Goal: Transaction & Acquisition: Purchase product/service

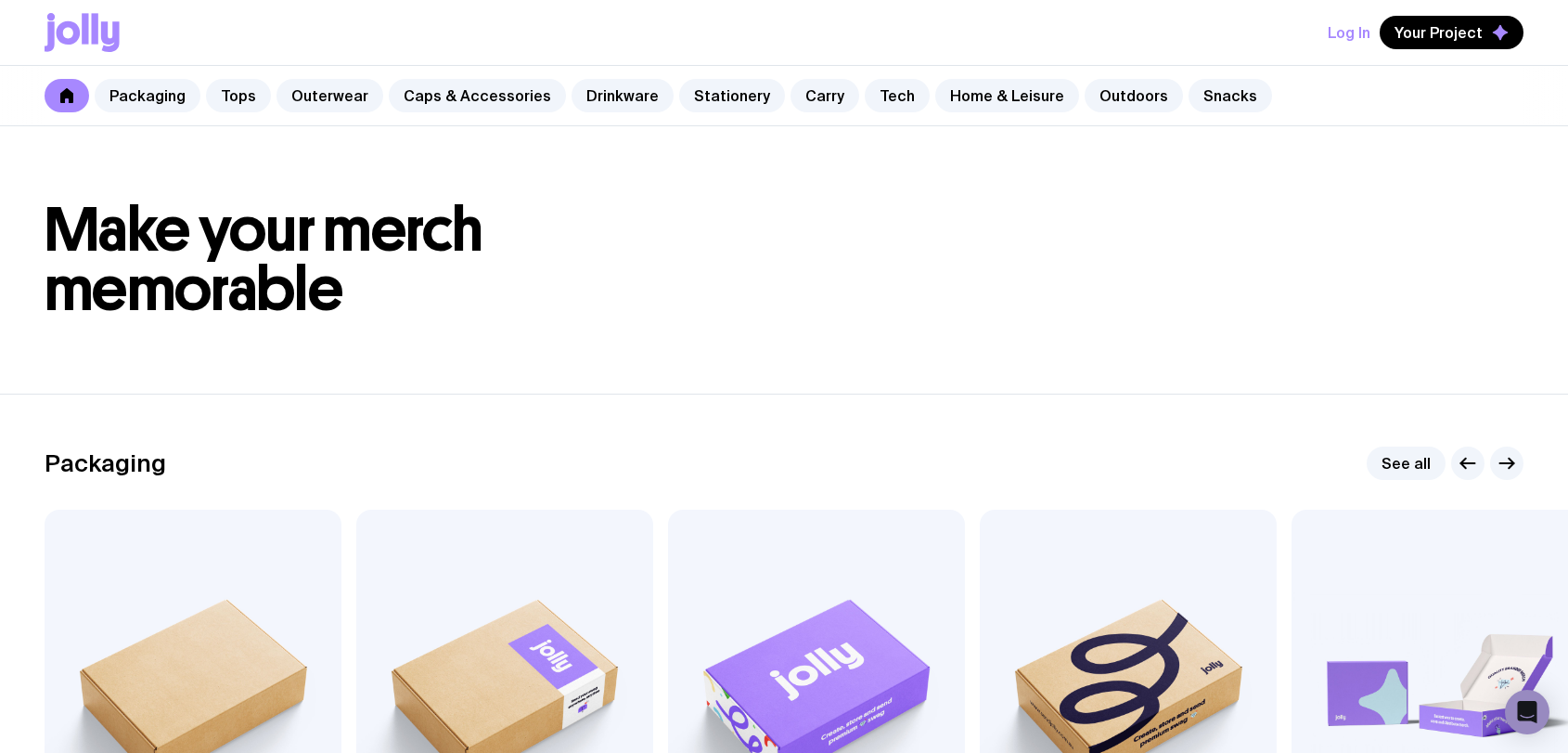
click at [607, 99] on link "Drinkware" at bounding box center [622, 96] width 102 height 34
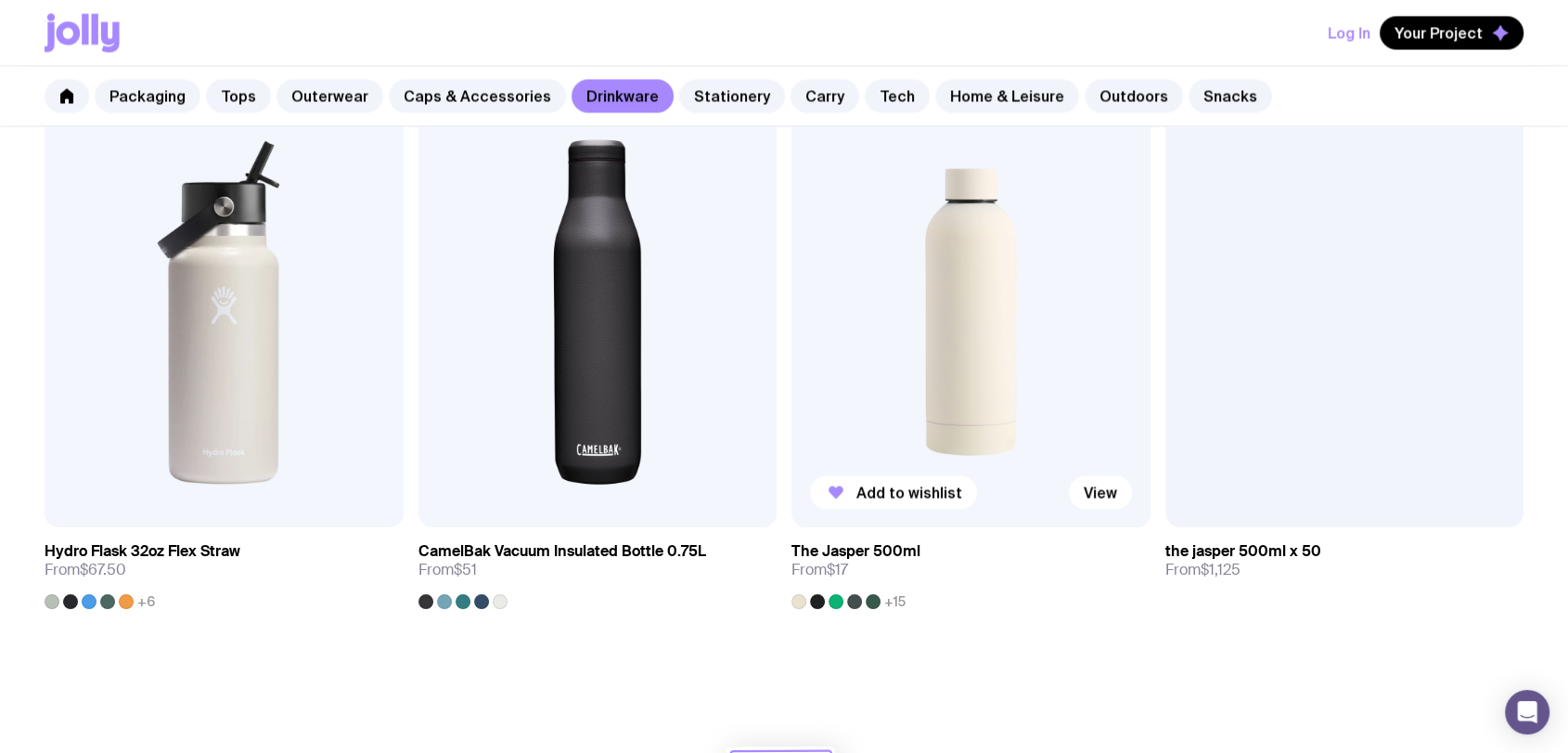
scroll to position [3004, 0]
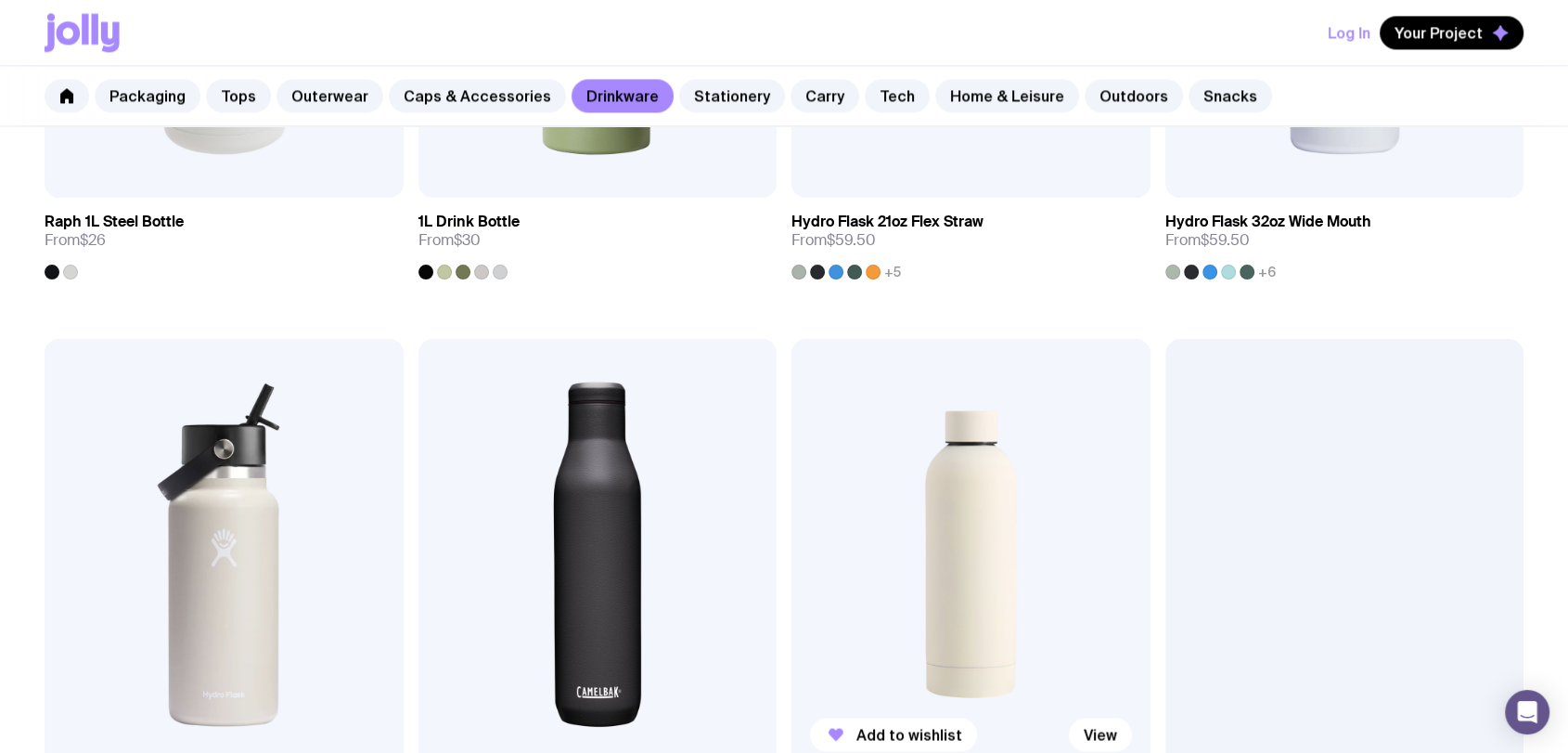
click at [932, 496] on img at bounding box center [970, 554] width 359 height 431
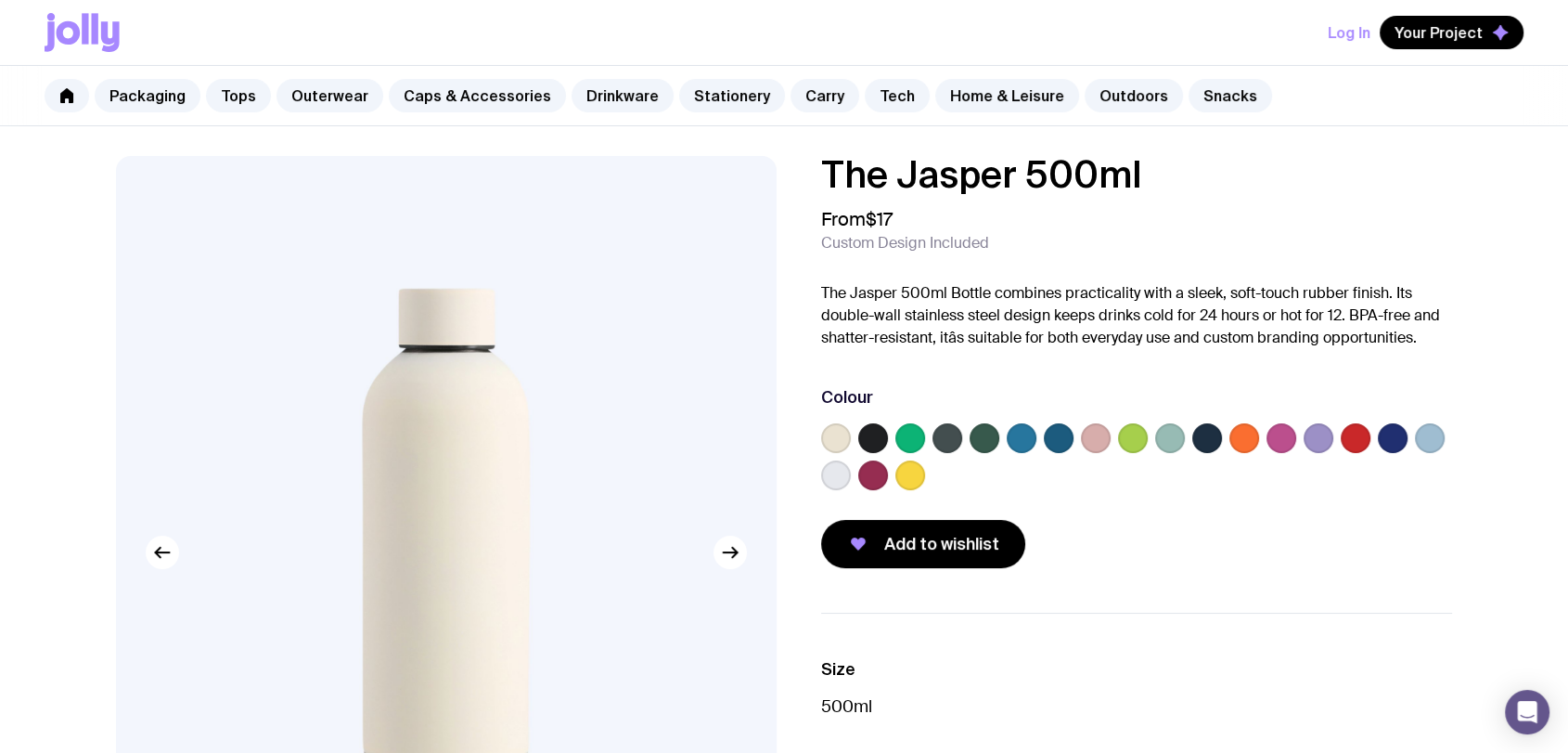
click at [898, 429] on label at bounding box center [910, 438] width 30 height 30
click at [0, 0] on input "radio" at bounding box center [0, 0] width 0 height 0
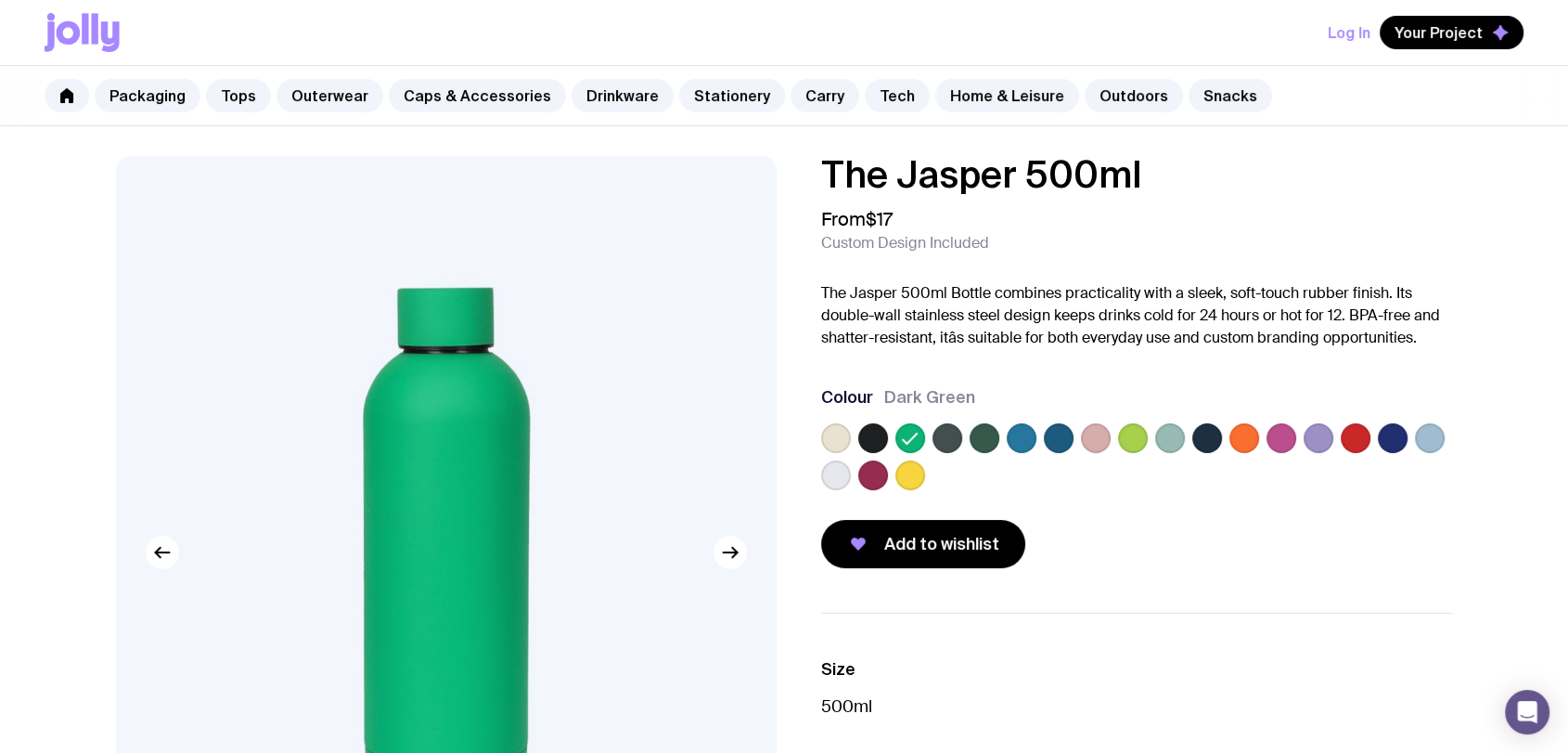
click at [1138, 441] on label at bounding box center [1133, 438] width 30 height 30
click at [0, 0] on input "radio" at bounding box center [0, 0] width 0 height 0
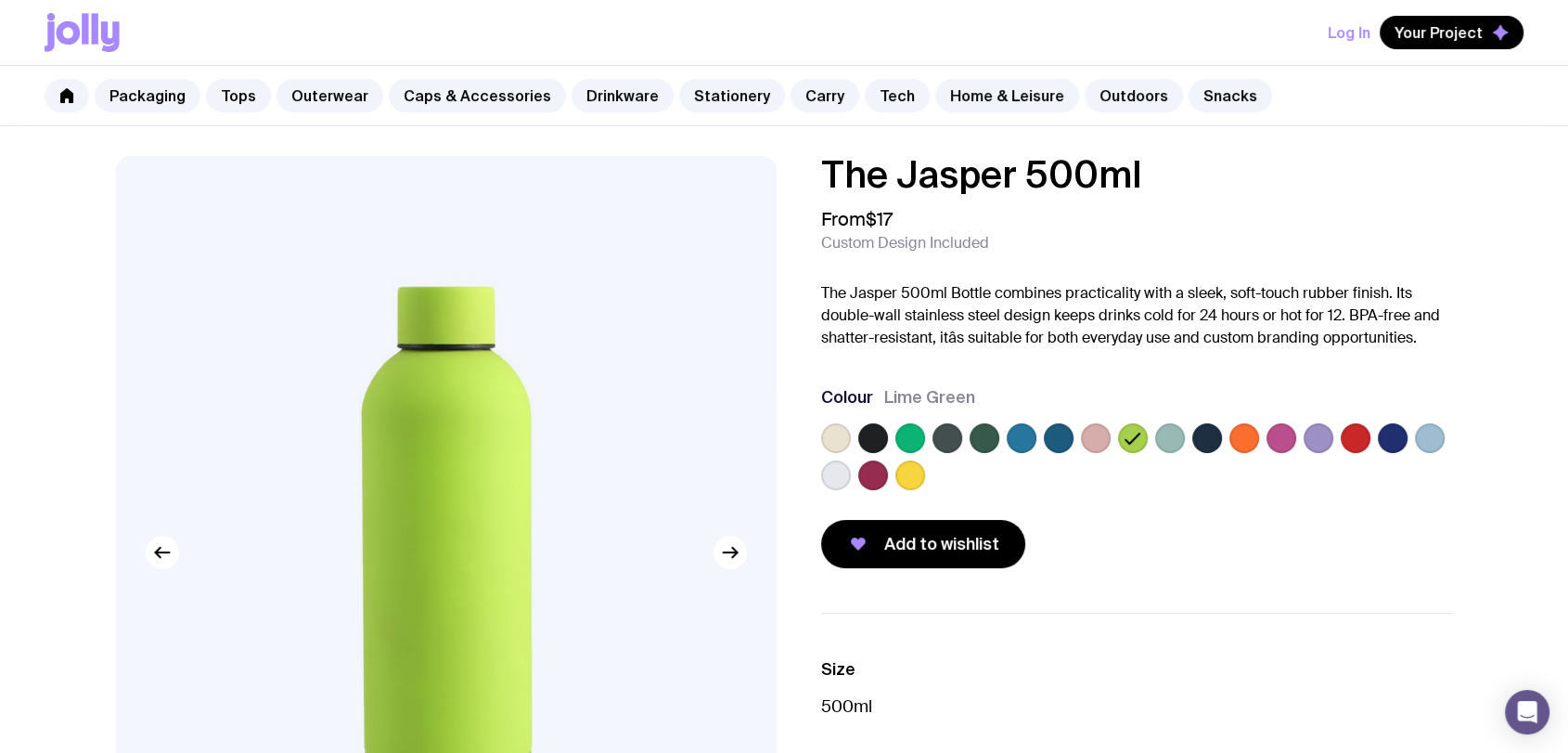
click at [990, 444] on label at bounding box center [985, 438] width 30 height 30
click at [0, 0] on input "radio" at bounding box center [0, 0] width 0 height 0
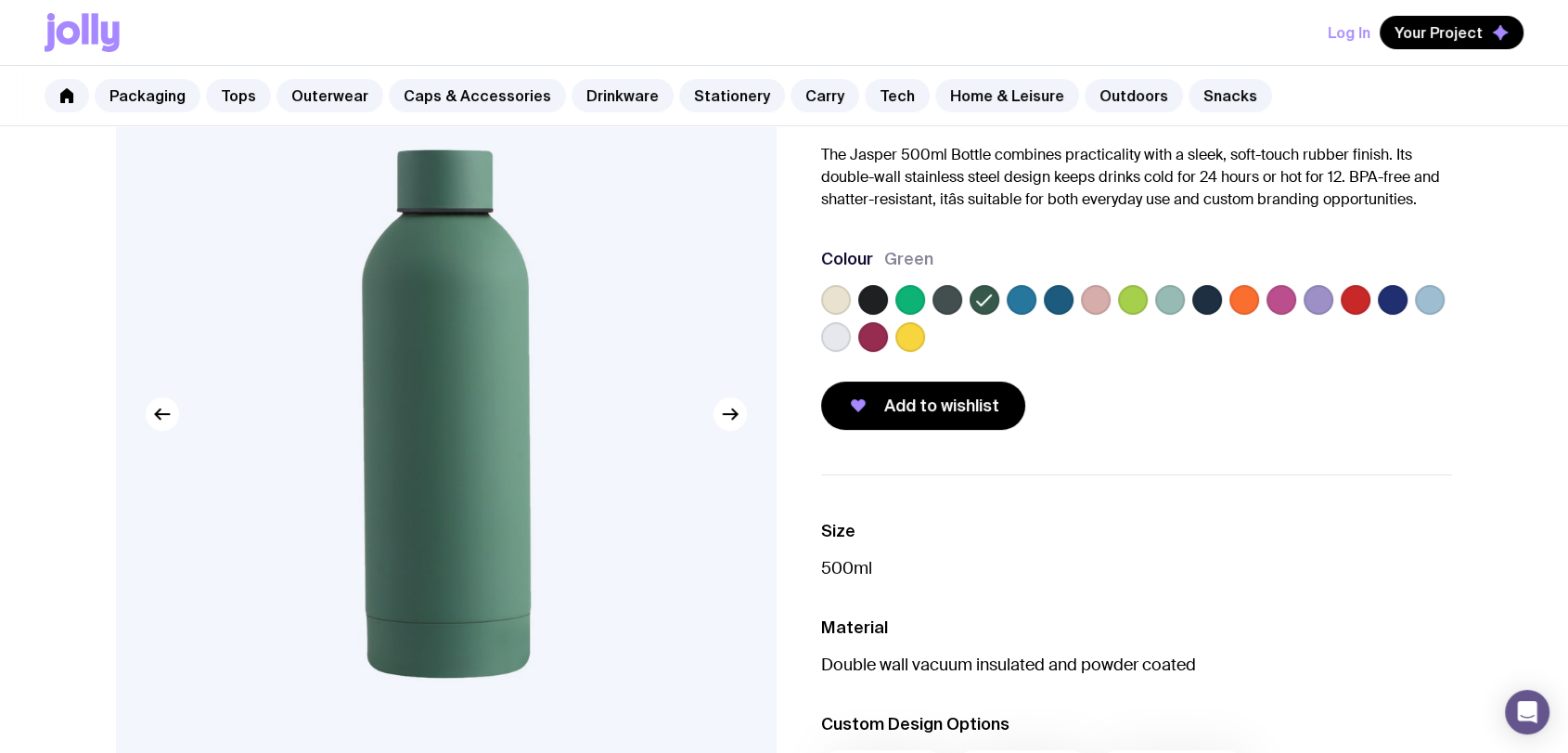
scroll to position [103, 0]
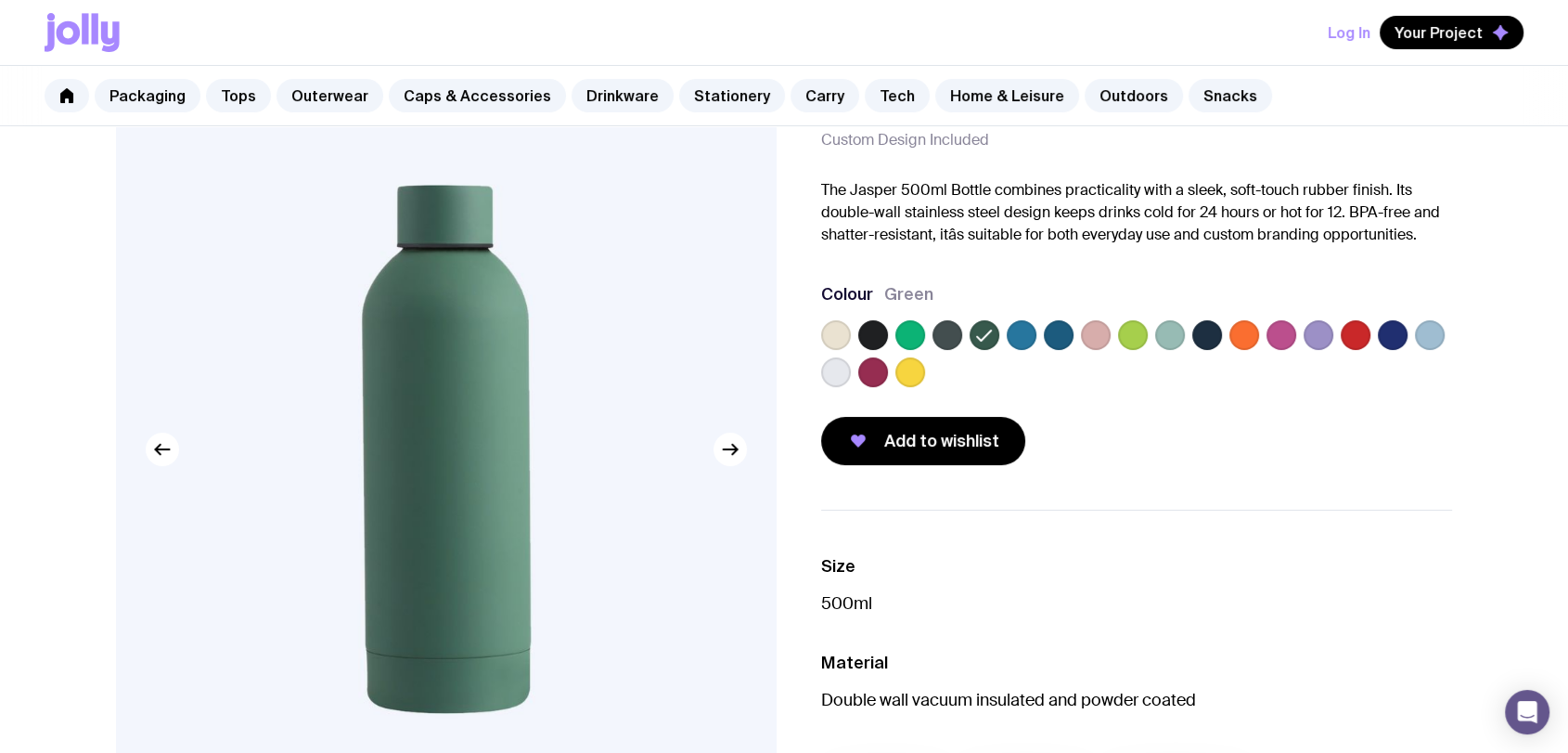
click at [984, 337] on icon at bounding box center [985, 336] width 23 height 23
click at [0, 0] on input "radio" at bounding box center [0, 0] width 0 height 0
click at [901, 332] on label at bounding box center [910, 336] width 30 height 30
click at [0, 0] on input "radio" at bounding box center [0, 0] width 0 height 0
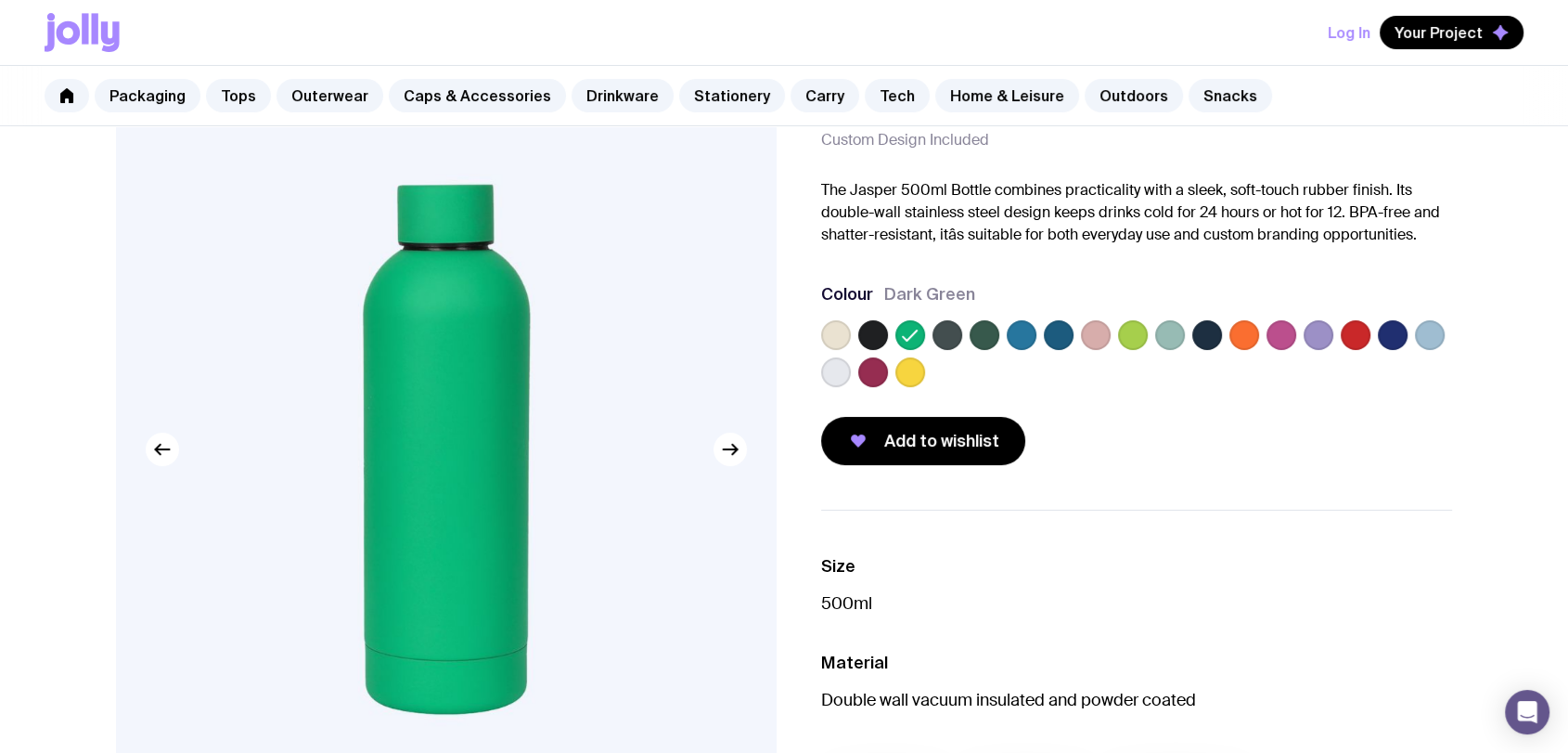
click at [978, 336] on label at bounding box center [985, 336] width 30 height 30
click at [0, 0] on input "radio" at bounding box center [0, 0] width 0 height 0
